Goal: Information Seeking & Learning: Learn about a topic

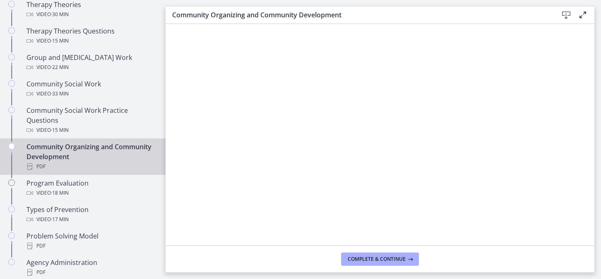
scroll to position [402, 0]
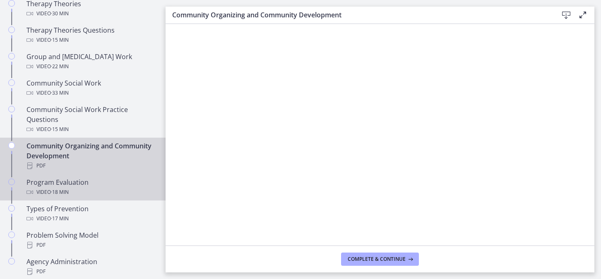
click at [77, 178] on div "Program Evaluation Video · 18 min" at bounding box center [90, 188] width 129 height 20
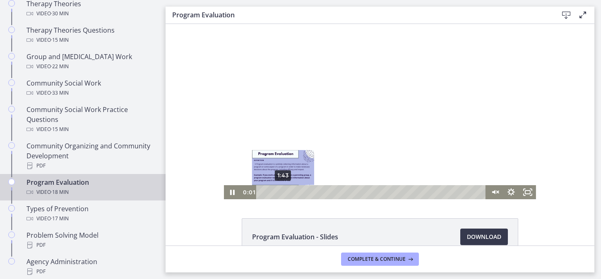
click at [280, 191] on div "1:43" at bounding box center [372, 192] width 220 height 14
click at [269, 193] on div "0:49" at bounding box center [372, 192] width 220 height 14
click at [280, 192] on div "1:43" at bounding box center [372, 192] width 220 height 14
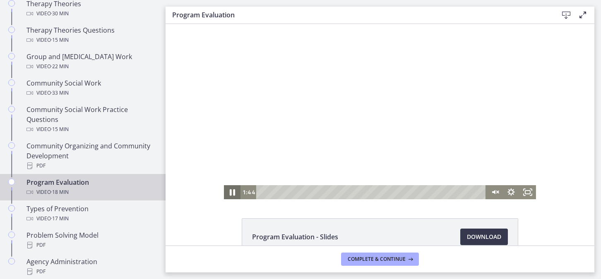
click at [230, 193] on icon "Pause" at bounding box center [232, 192] width 20 height 17
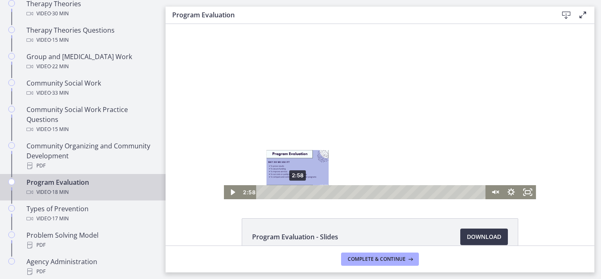
click at [295, 193] on div "2:58" at bounding box center [372, 192] width 220 height 14
click at [308, 190] on div "4:02" at bounding box center [372, 192] width 220 height 14
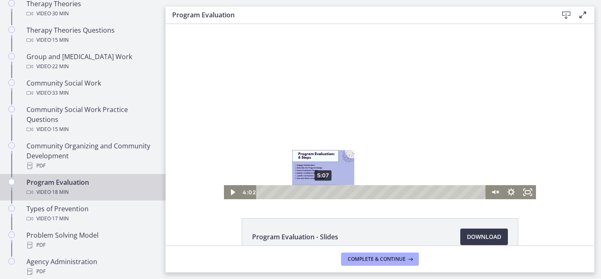
click at [320, 190] on div "5:07" at bounding box center [372, 192] width 220 height 14
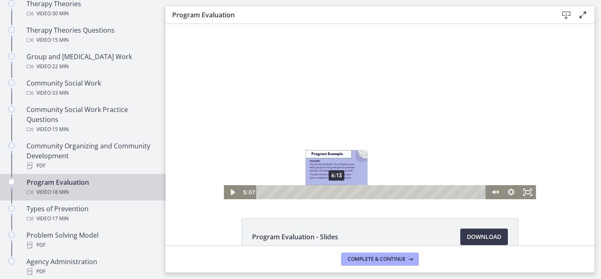
click at [334, 190] on div "6:13" at bounding box center [372, 192] width 220 height 14
click at [341, 191] on div "6:51" at bounding box center [372, 192] width 220 height 14
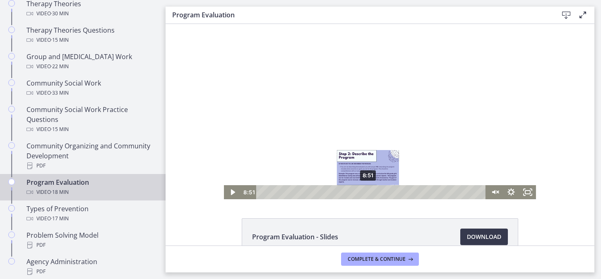
click at [365, 191] on div "8:51" at bounding box center [372, 192] width 220 height 14
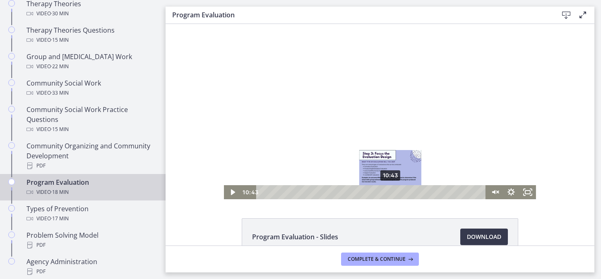
click at [388, 194] on div "10:43" at bounding box center [372, 192] width 220 height 14
click at [395, 193] on div "11:19" at bounding box center [372, 192] width 220 height 14
click at [390, 193] on div "10:58" at bounding box center [372, 192] width 220 height 14
click at [383, 192] on div "10:23" at bounding box center [372, 192] width 220 height 14
click at [395, 193] on div "11:23" at bounding box center [372, 192] width 220 height 14
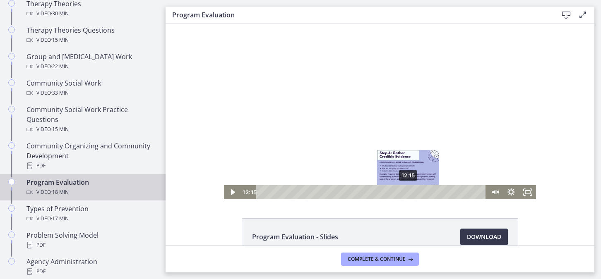
click at [406, 191] on div "12:15" at bounding box center [372, 192] width 220 height 14
click at [411, 193] on div "12:40" at bounding box center [372, 192] width 220 height 14
click at [414, 193] on div "12:58" at bounding box center [372, 192] width 220 height 14
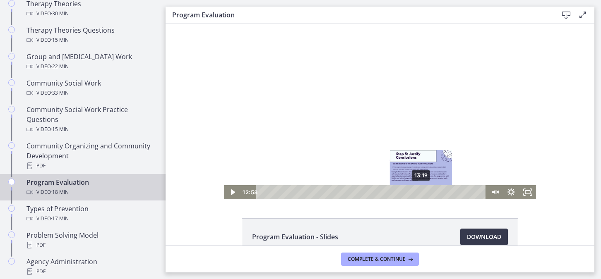
click at [419, 193] on div "13:19" at bounding box center [372, 192] width 220 height 14
click at [429, 193] on div "14:11" at bounding box center [372, 192] width 220 height 14
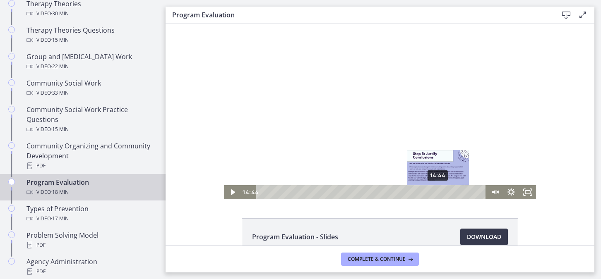
click at [436, 194] on div "14:44" at bounding box center [372, 192] width 220 height 14
click at [445, 192] on div "15:34" at bounding box center [372, 192] width 220 height 14
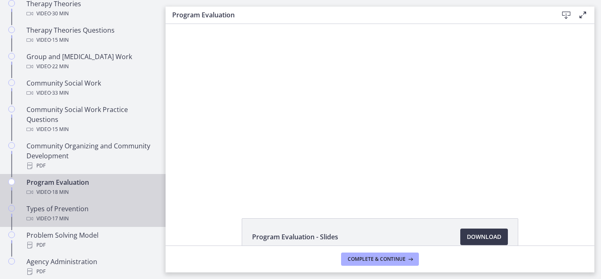
click at [58, 205] on div "Types of Prevention Video · 17 min" at bounding box center [90, 214] width 129 height 20
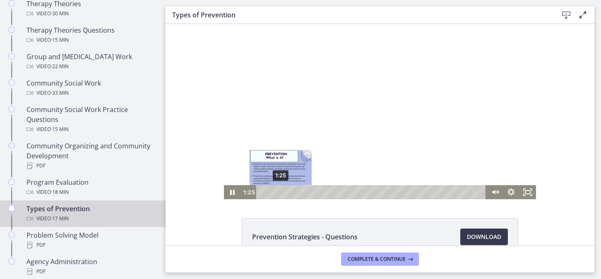
click at [277, 192] on div "1:25" at bounding box center [372, 192] width 220 height 14
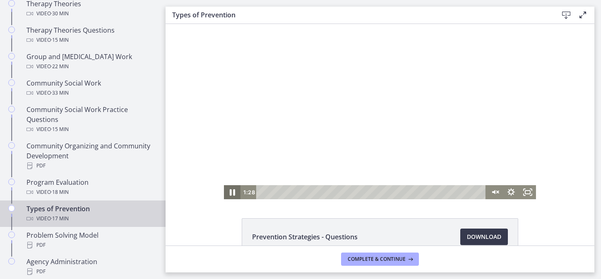
click at [229, 193] on icon "Pause" at bounding box center [232, 192] width 20 height 17
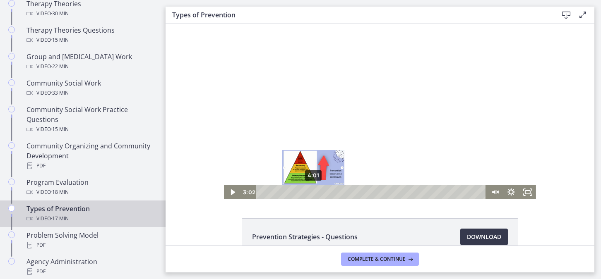
click at [311, 193] on div "4:01" at bounding box center [372, 192] width 220 height 14
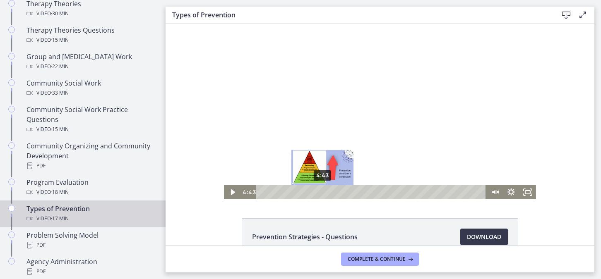
click at [320, 192] on div "4:43" at bounding box center [372, 192] width 220 height 14
click at [327, 192] on div "5:20" at bounding box center [372, 192] width 220 height 14
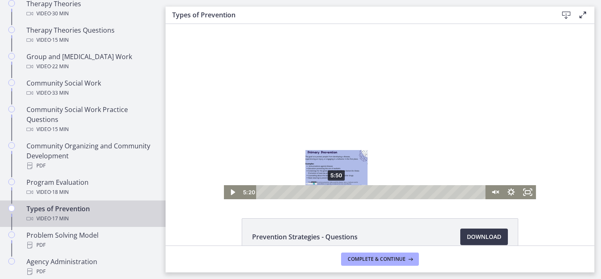
click at [334, 192] on div "5:50" at bounding box center [372, 192] width 220 height 14
click at [346, 191] on div "6:48" at bounding box center [372, 192] width 220 height 14
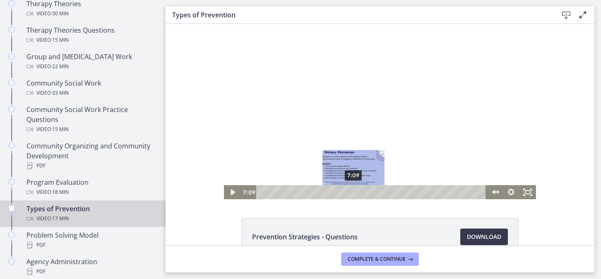
click at [351, 191] on div "7:09" at bounding box center [372, 192] width 220 height 14
click at [354, 193] on div "7:27" at bounding box center [372, 192] width 220 height 14
click at [359, 193] on div "7:46" at bounding box center [372, 192] width 220 height 14
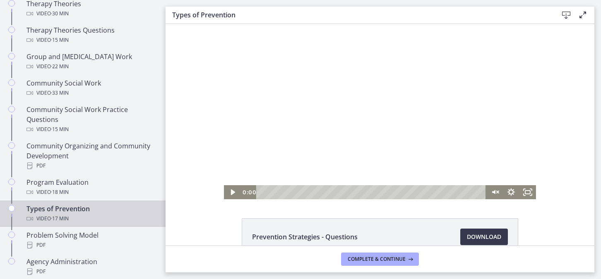
drag, startPoint x: 352, startPoint y: 192, endPoint x: 230, endPoint y: 137, distance: 134.0
click at [230, 137] on div "Click for sound @keyframes VOLUME_SMALL_WAVE_FLASH { 0% { opacity: 0; } 33% { o…" at bounding box center [380, 112] width 312 height 176
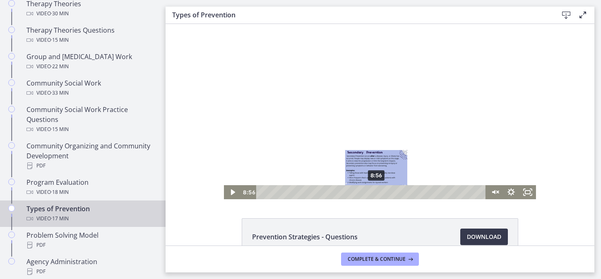
click at [373, 192] on div "8:56" at bounding box center [372, 192] width 220 height 14
click at [390, 193] on div "10:12" at bounding box center [372, 192] width 220 height 14
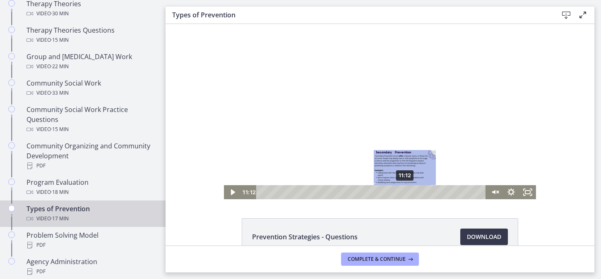
click at [402, 192] on div "11:12" at bounding box center [372, 192] width 220 height 14
click at [417, 193] on div "12:20" at bounding box center [372, 192] width 220 height 14
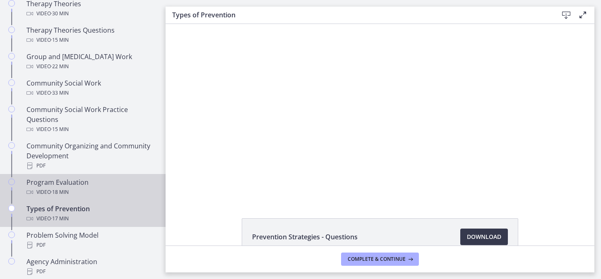
scroll to position [517, 0]
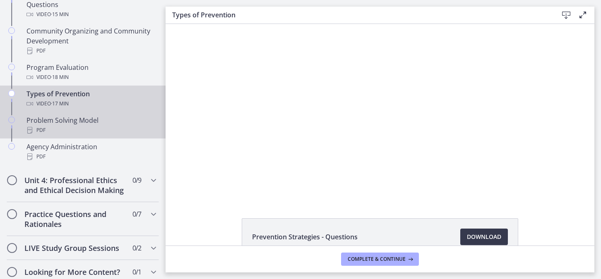
click at [63, 129] on div "PDF" at bounding box center [90, 130] width 129 height 10
